Goal: Task Accomplishment & Management: Use online tool/utility

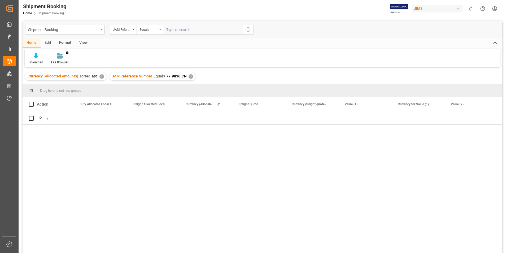
scroll to position [0, 1043]
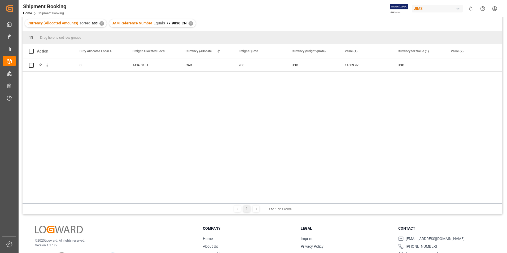
click at [190, 23] on div "✕" at bounding box center [191, 23] width 5 height 5
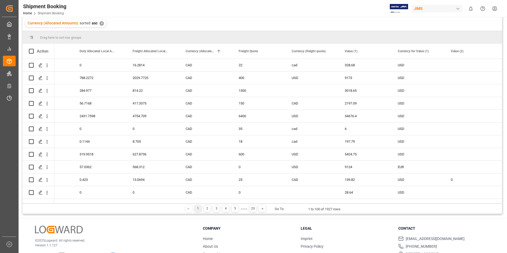
click at [100, 23] on div "✕" at bounding box center [102, 23] width 5 height 5
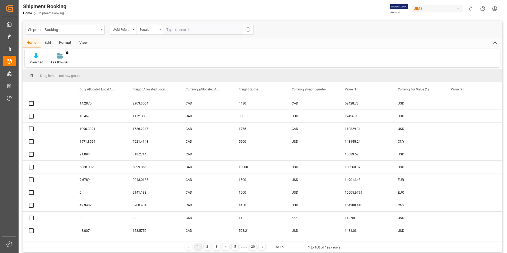
click at [193, 29] on input "text" at bounding box center [203, 30] width 80 height 10
paste input "77-10759-US"
type input "77-10759-US"
click at [251, 31] on icon "search button" at bounding box center [248, 30] width 6 height 6
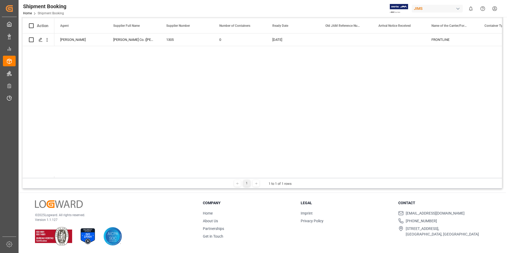
scroll to position [0, 421]
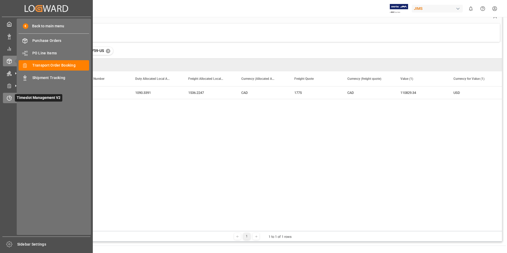
click at [8, 100] on icon at bounding box center [9, 98] width 5 height 5
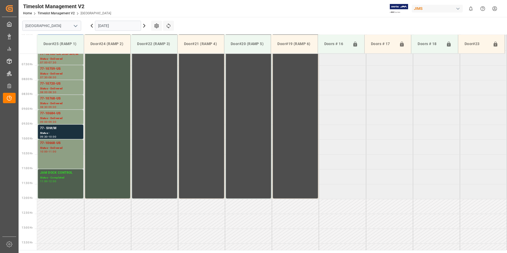
scroll to position [185, 0]
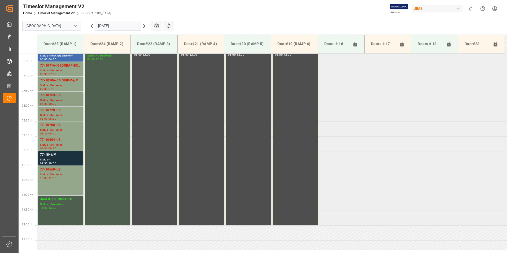
click at [57, 97] on div "77-10759-US" at bounding box center [60, 95] width 41 height 5
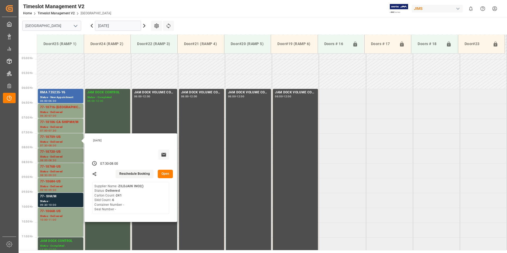
scroll to position [132, 0]
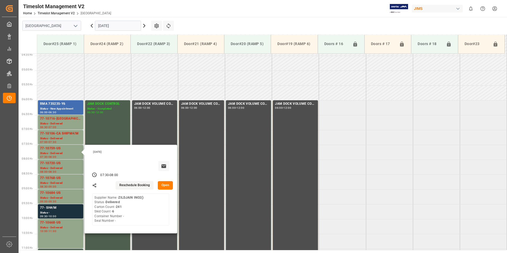
click at [107, 25] on input "[DATE]" at bounding box center [118, 26] width 46 height 10
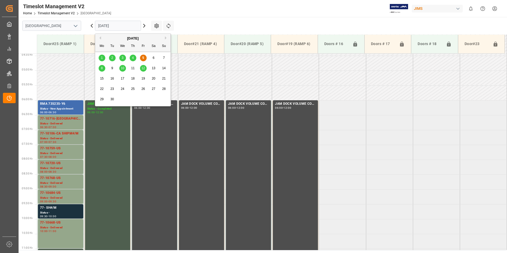
click at [101, 67] on div "8" at bounding box center [102, 68] width 7 height 6
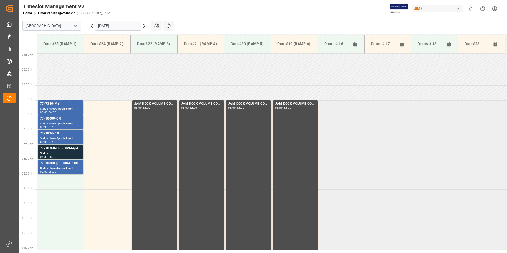
click at [109, 25] on input "[DATE]" at bounding box center [118, 26] width 46 height 10
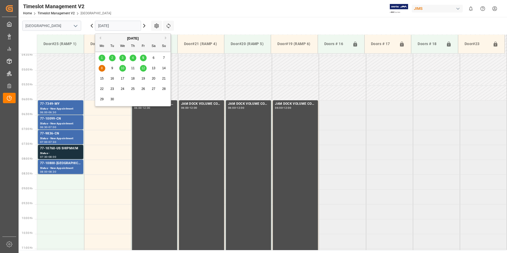
click at [123, 68] on span "10" at bounding box center [122, 68] width 3 height 4
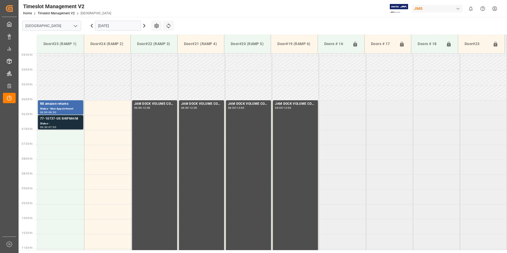
click at [57, 121] on div "77-10737-US SHIPM#/M" at bounding box center [60, 118] width 41 height 5
click at [118, 25] on input "[DATE]" at bounding box center [118, 26] width 46 height 10
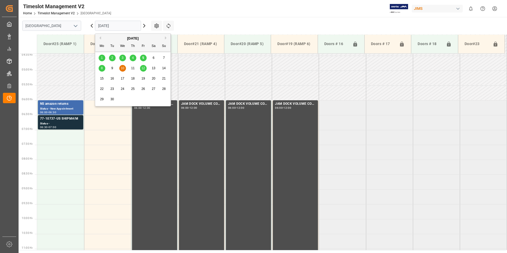
click at [144, 67] on span "12" at bounding box center [142, 68] width 3 height 4
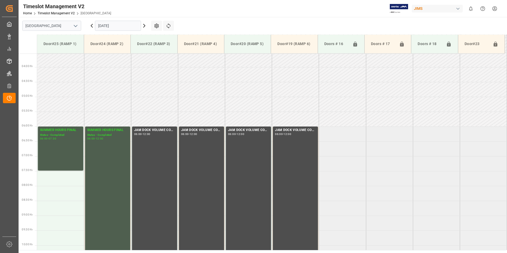
scroll to position [105, 0]
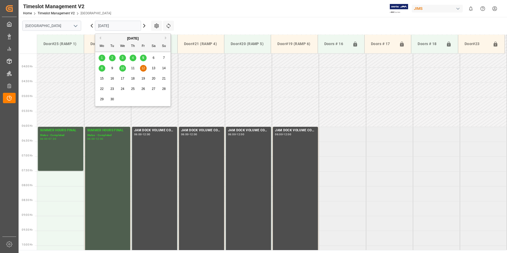
click at [111, 24] on input "[DATE]" at bounding box center [118, 26] width 46 height 10
click at [122, 68] on span "10" at bounding box center [122, 68] width 3 height 4
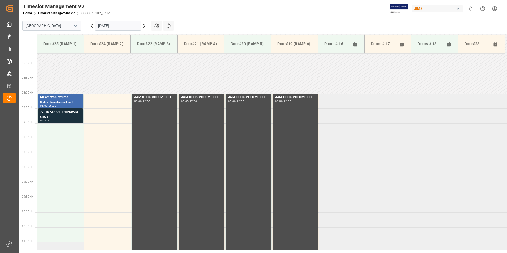
scroll to position [132, 0]
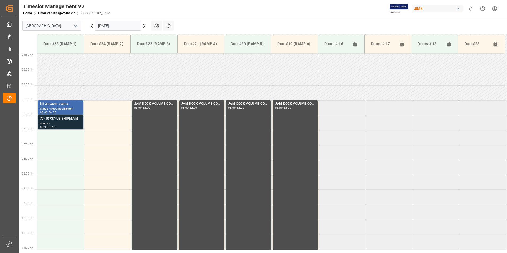
click at [57, 122] on div "Status -" at bounding box center [60, 124] width 41 height 5
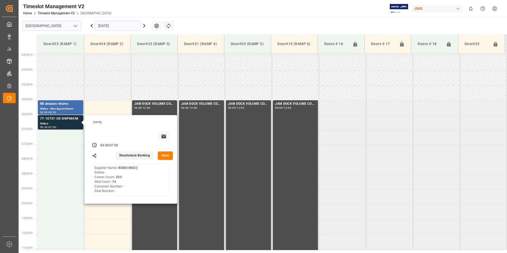
click at [118, 27] on input "[DATE]" at bounding box center [118, 26] width 46 height 10
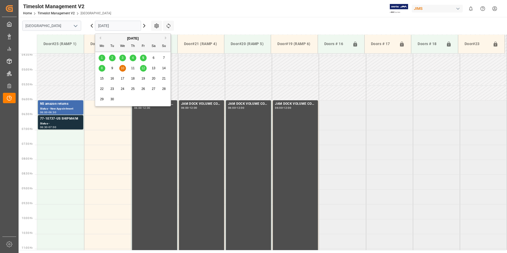
click at [144, 68] on span "12" at bounding box center [142, 68] width 3 height 4
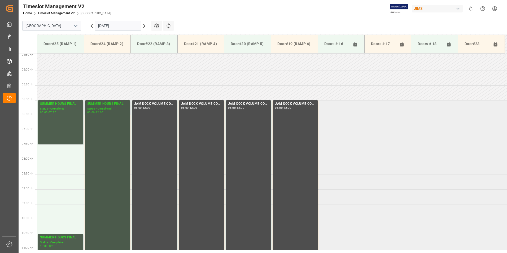
scroll to position [25, 0]
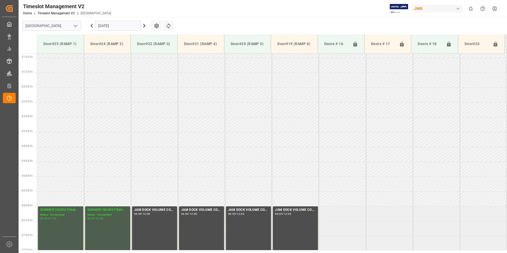
click at [104, 23] on input "[DATE]" at bounding box center [118, 26] width 46 height 10
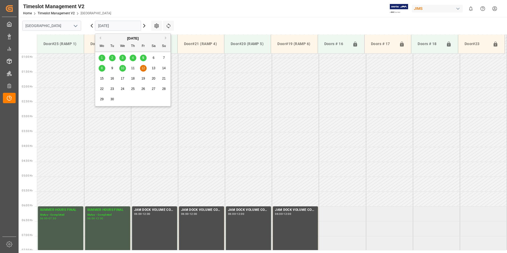
click at [101, 68] on span "8" at bounding box center [102, 68] width 2 height 4
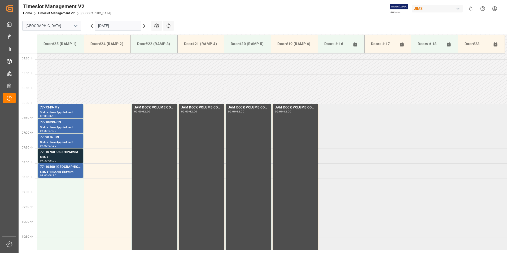
scroll to position [105, 0]
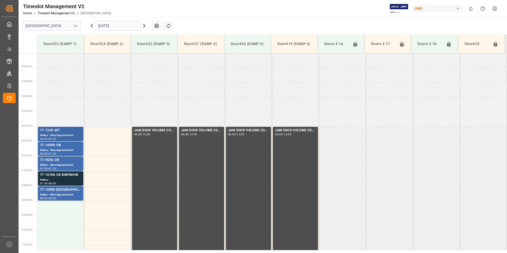
click at [56, 133] on div "77-7349-MY" at bounding box center [60, 130] width 41 height 5
click at [56, 148] on div "Status - New Appointment" at bounding box center [60, 150] width 41 height 5
click at [55, 161] on div "77-9836-CN" at bounding box center [60, 160] width 41 height 5
click at [65, 179] on div "Status -" at bounding box center [60, 180] width 41 height 5
click at [62, 192] on div "77-10800-[GEOGRAPHIC_DATA]" at bounding box center [60, 189] width 41 height 5
